Goal: Task Accomplishment & Management: Use online tool/utility

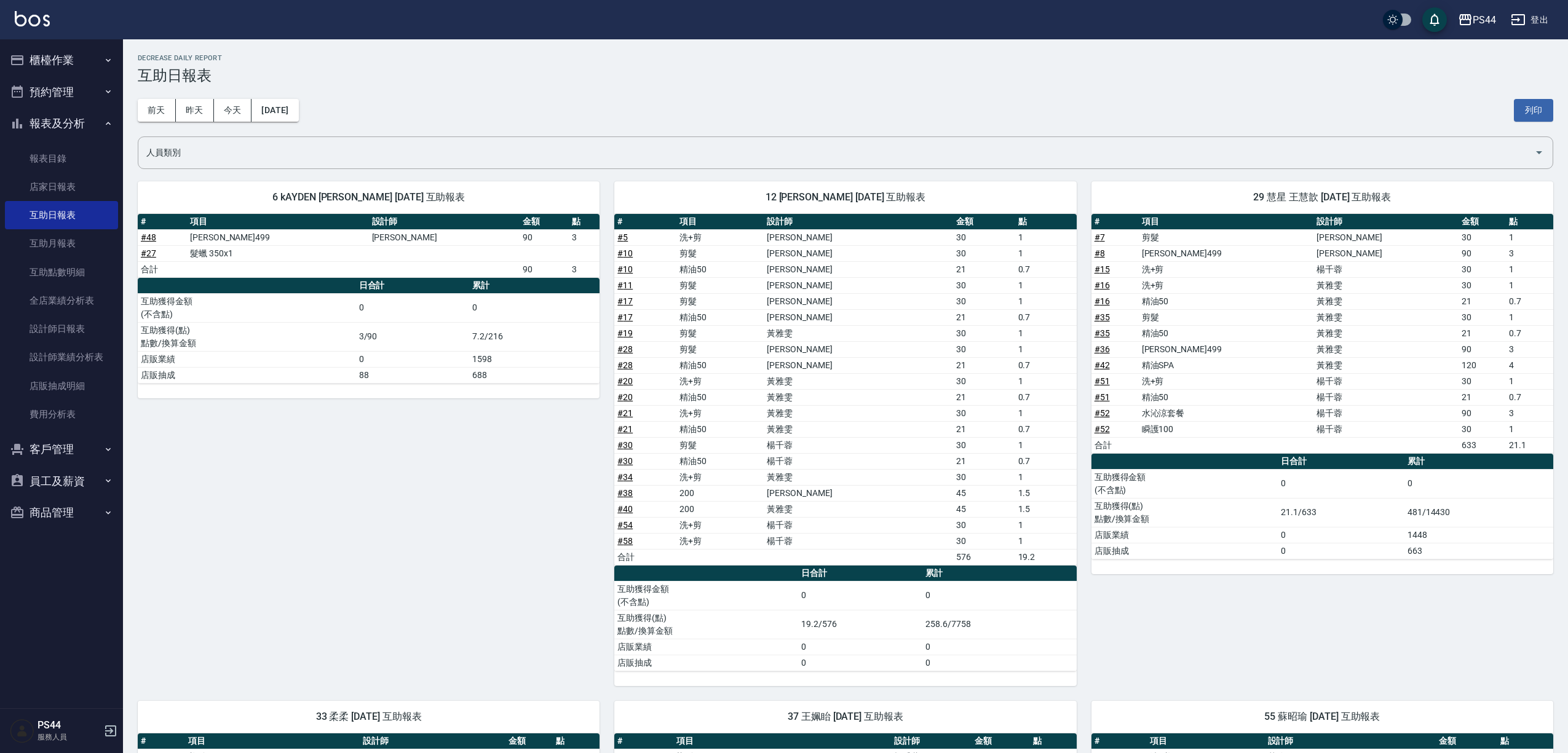
scroll to position [576, 0]
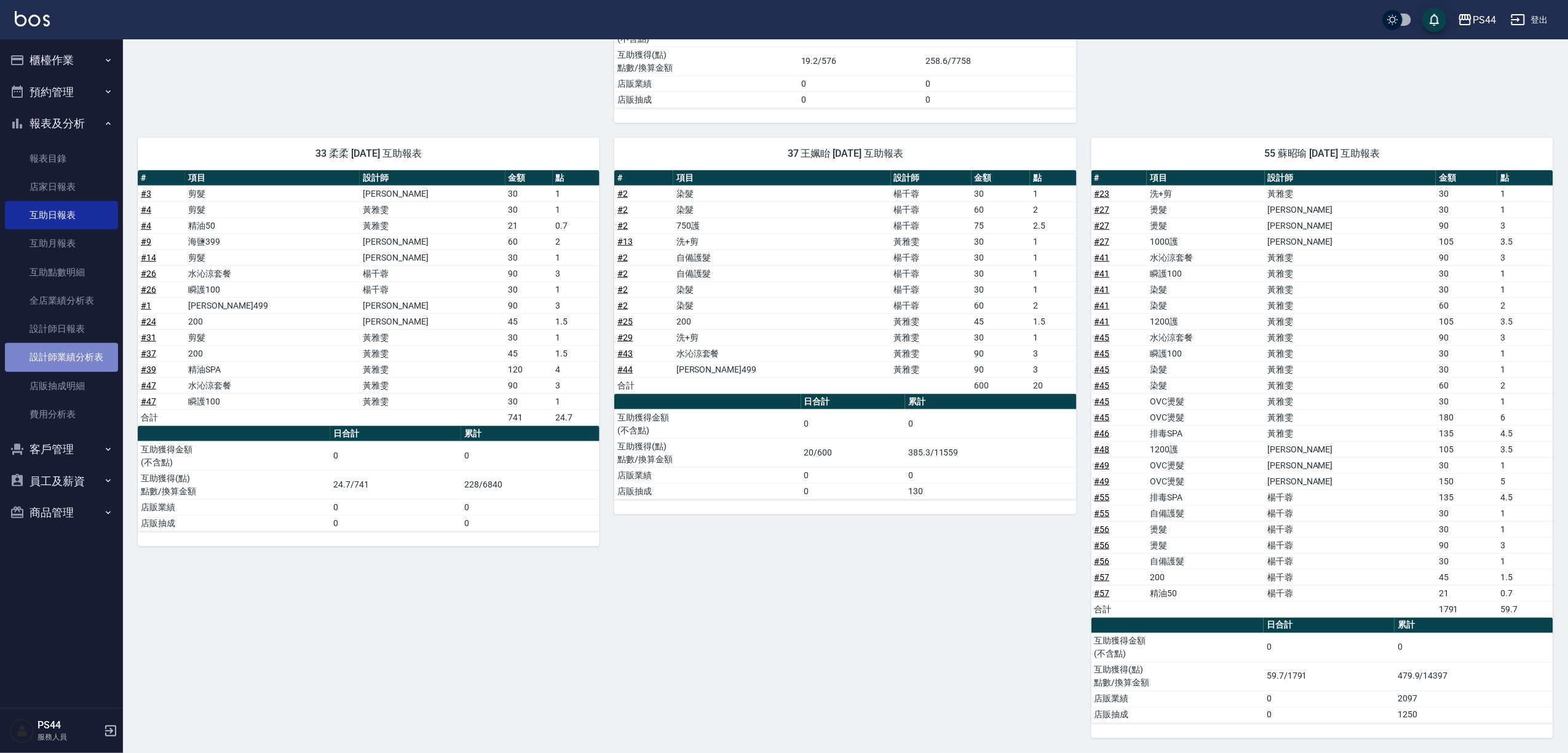
click at [94, 353] on link "設計師業績分析表" at bounding box center [61, 357] width 113 height 28
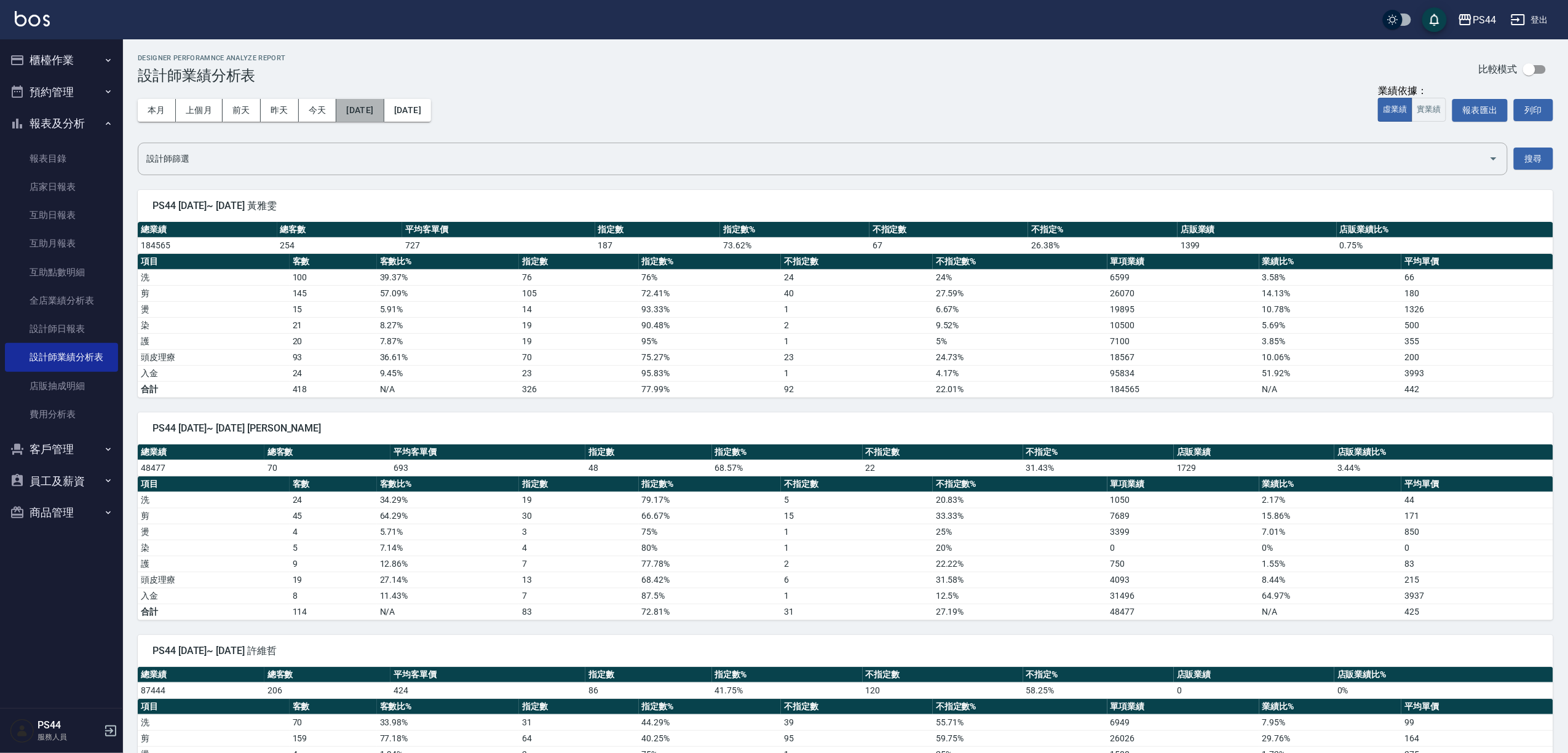
click at [366, 110] on button "[DATE]" at bounding box center [360, 110] width 48 height 23
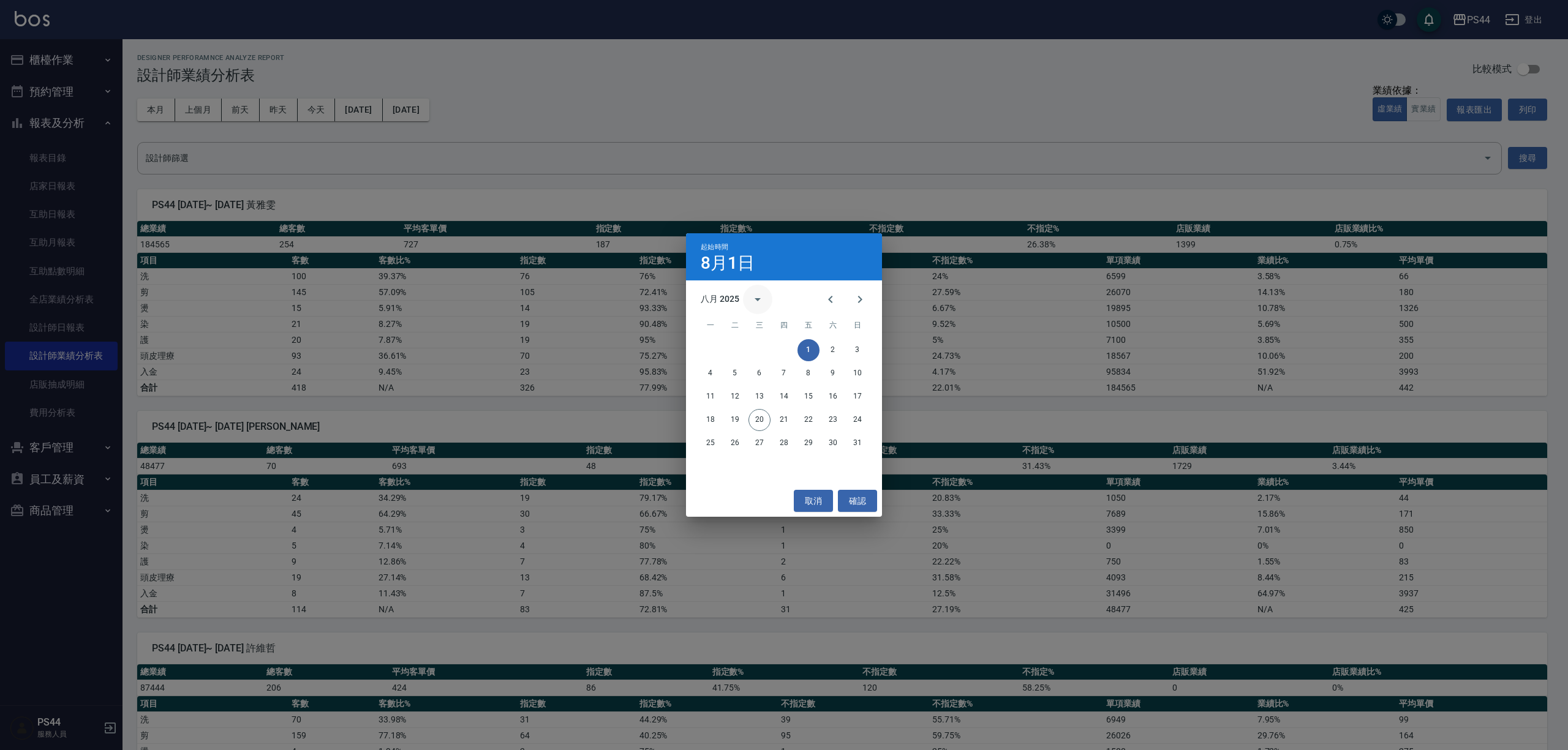
click at [753, 299] on icon "calendar view is open, switch to year view" at bounding box center [757, 299] width 15 height 15
click at [858, 364] on button "2022" at bounding box center [847, 370] width 44 height 22
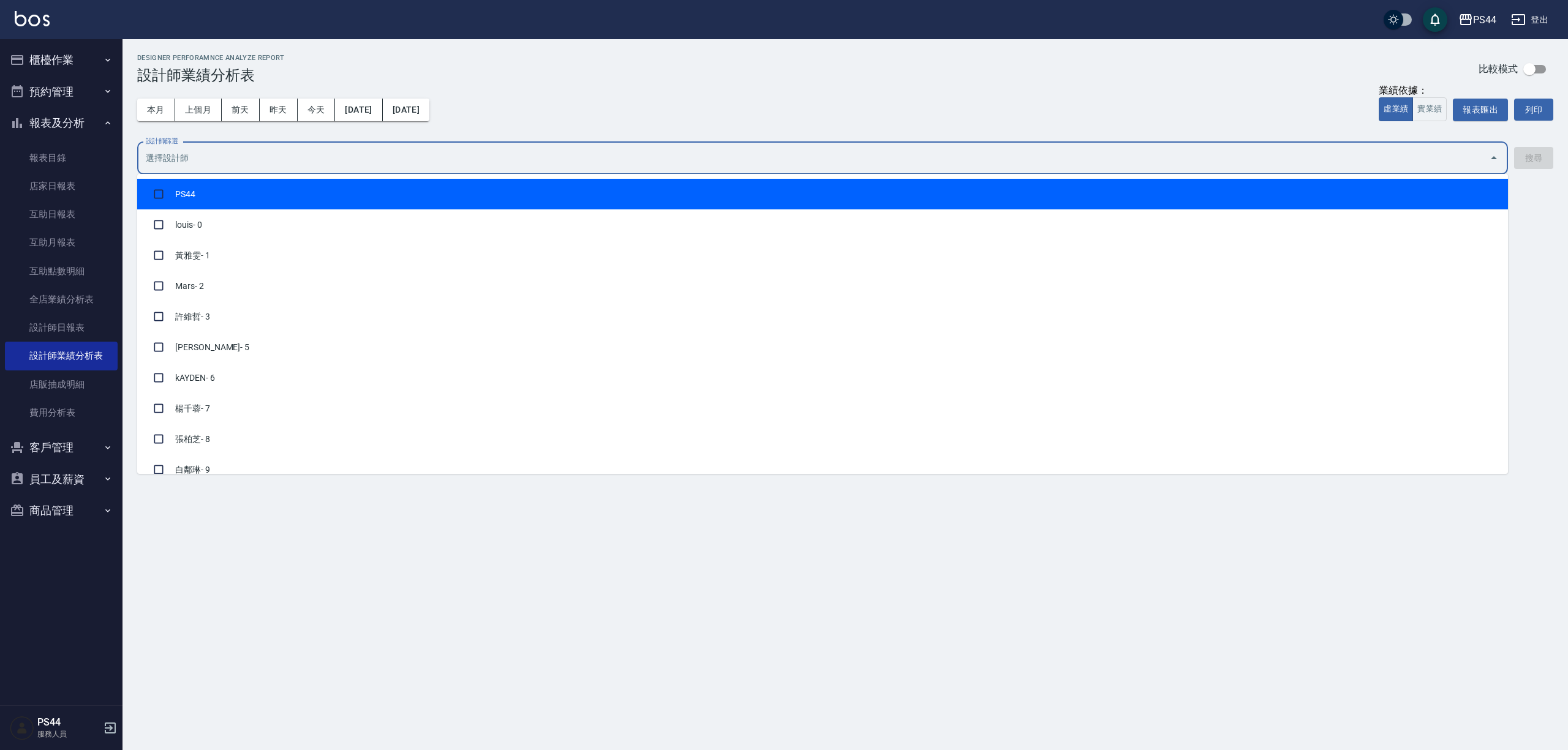
click at [1422, 153] on input "設計師篩選" at bounding box center [814, 158] width 1341 height 22
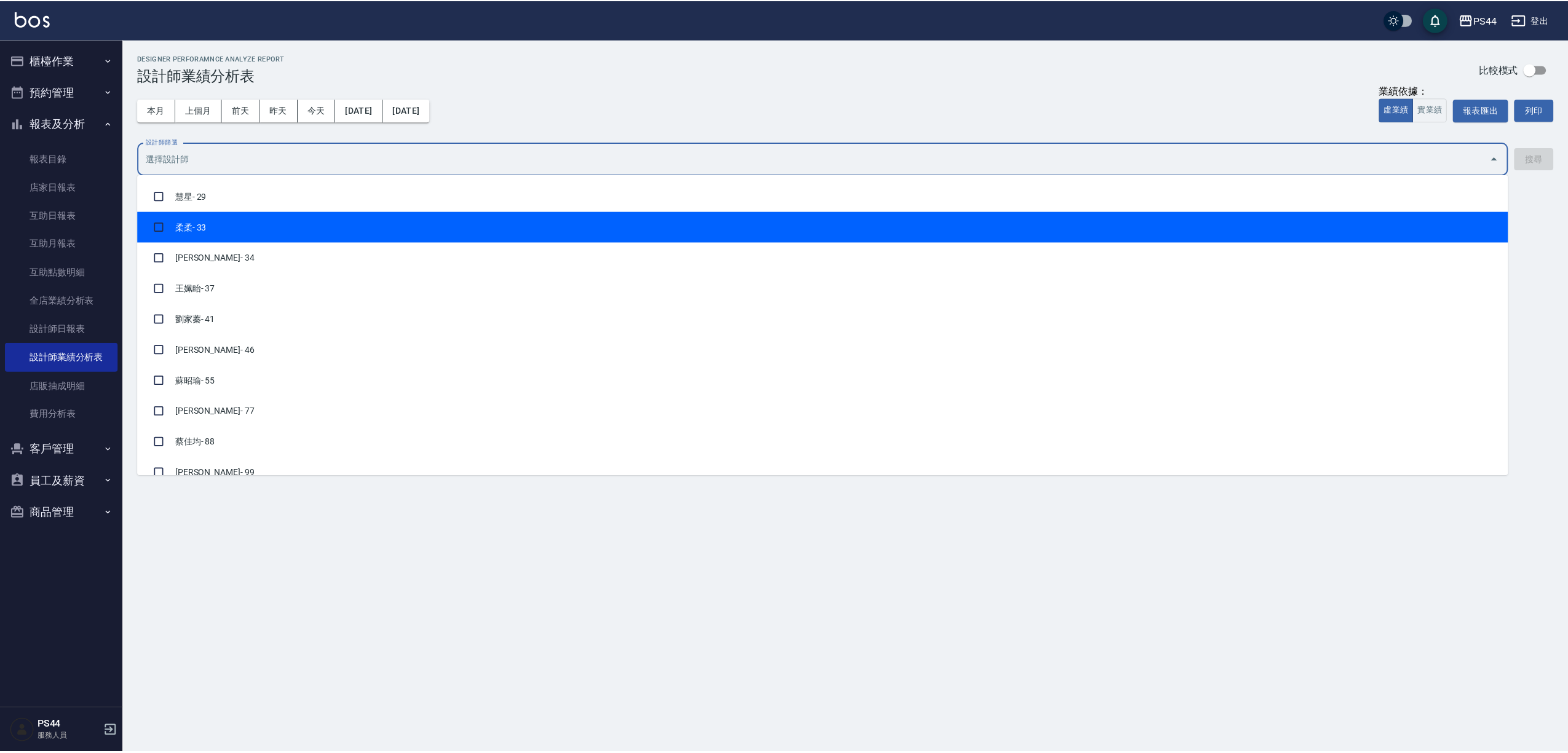
scroll to position [492, 0]
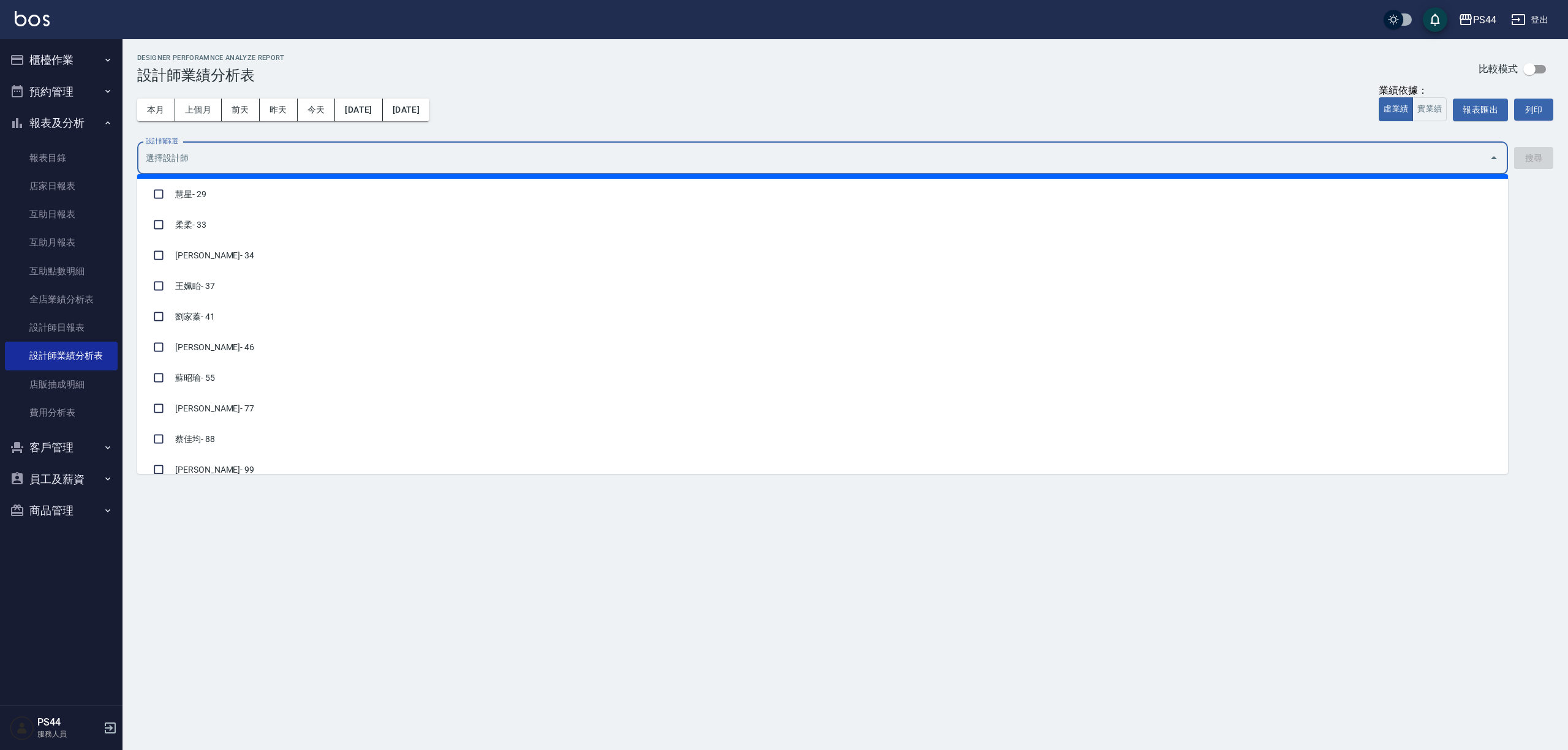
click at [159, 175] on input "checkbox" at bounding box center [159, 164] width 24 height 24
checkbox input "true"
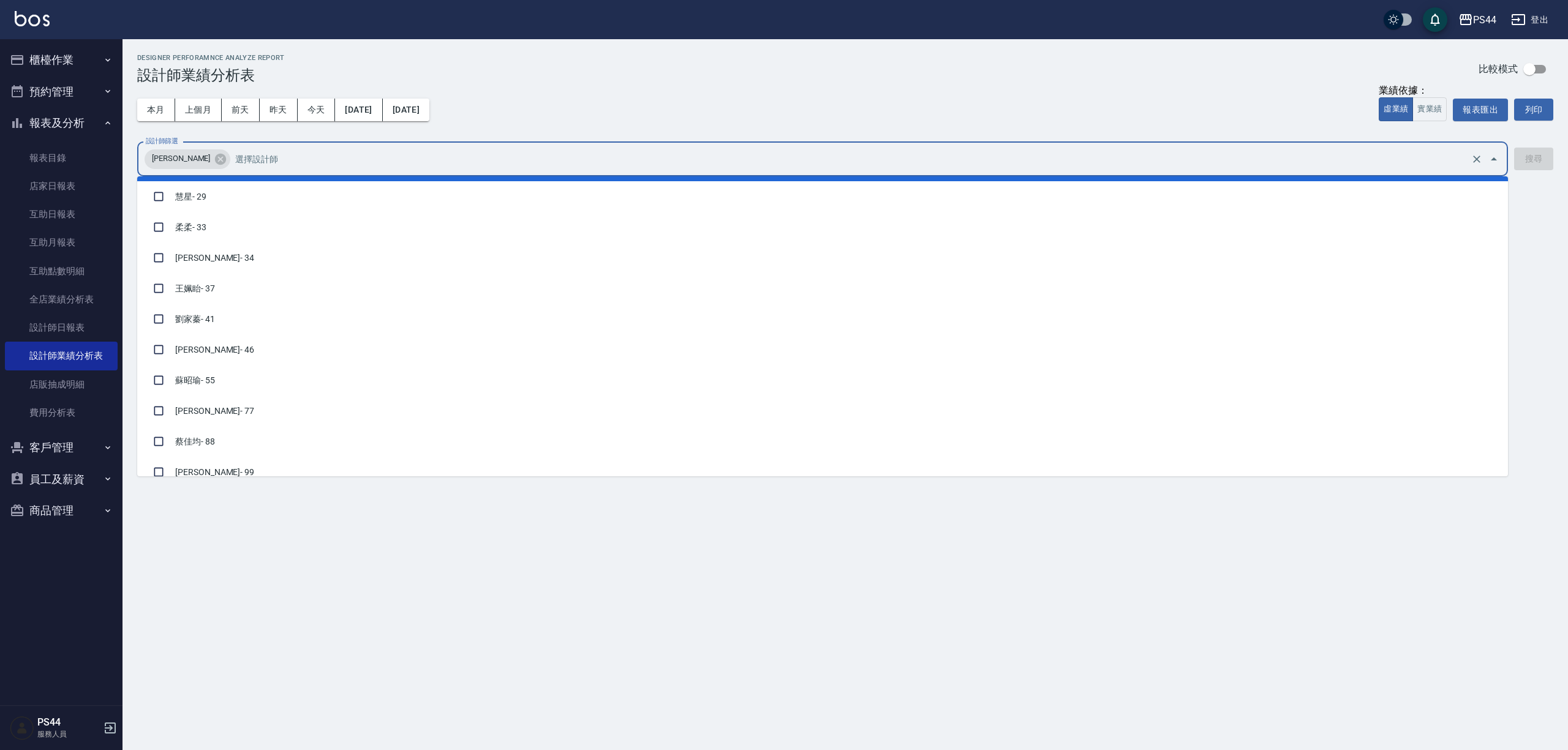
click at [1392, 155] on input "設計師篩選" at bounding box center [850, 159] width 1236 height 22
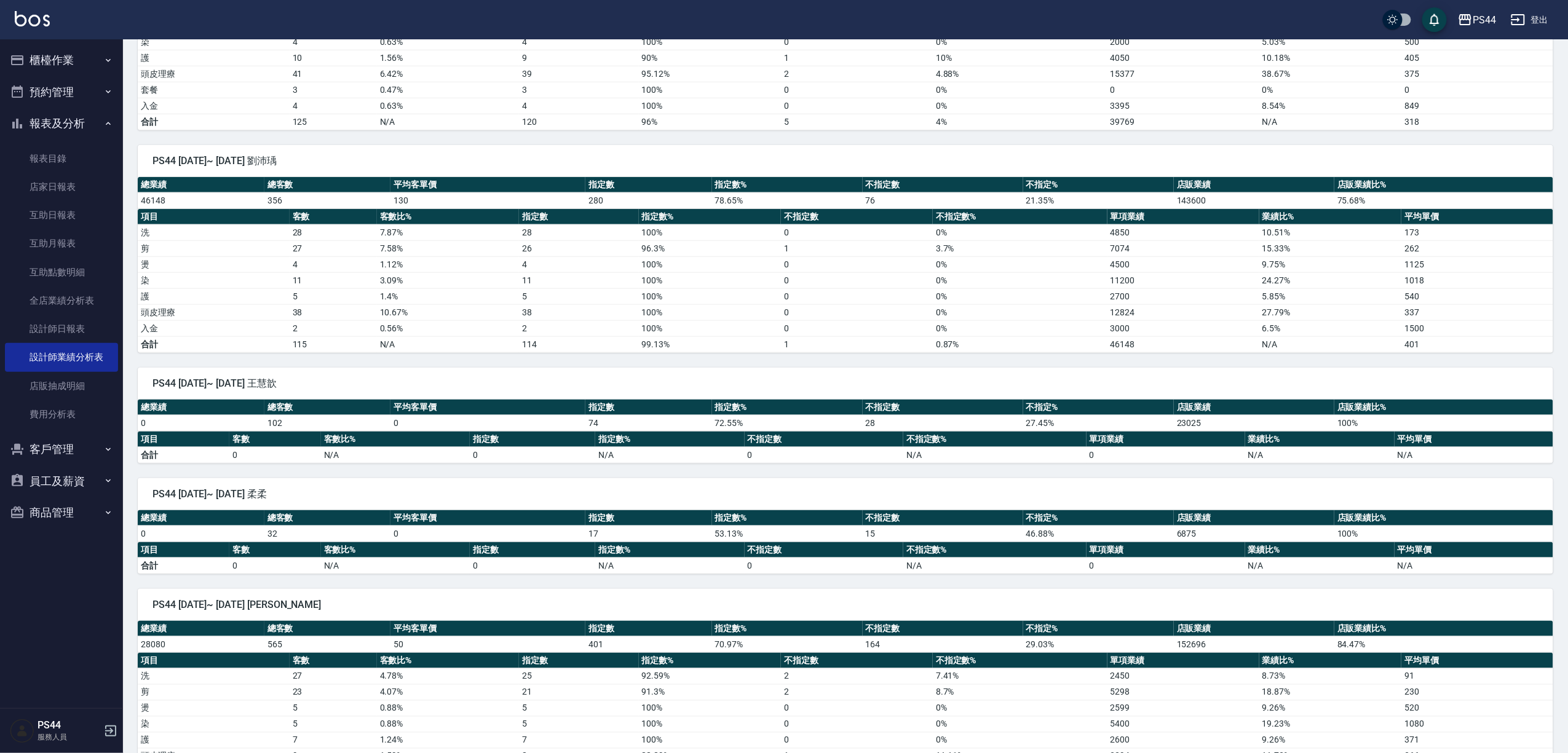
scroll to position [2869, 0]
